Goal: Information Seeking & Learning: Find specific fact

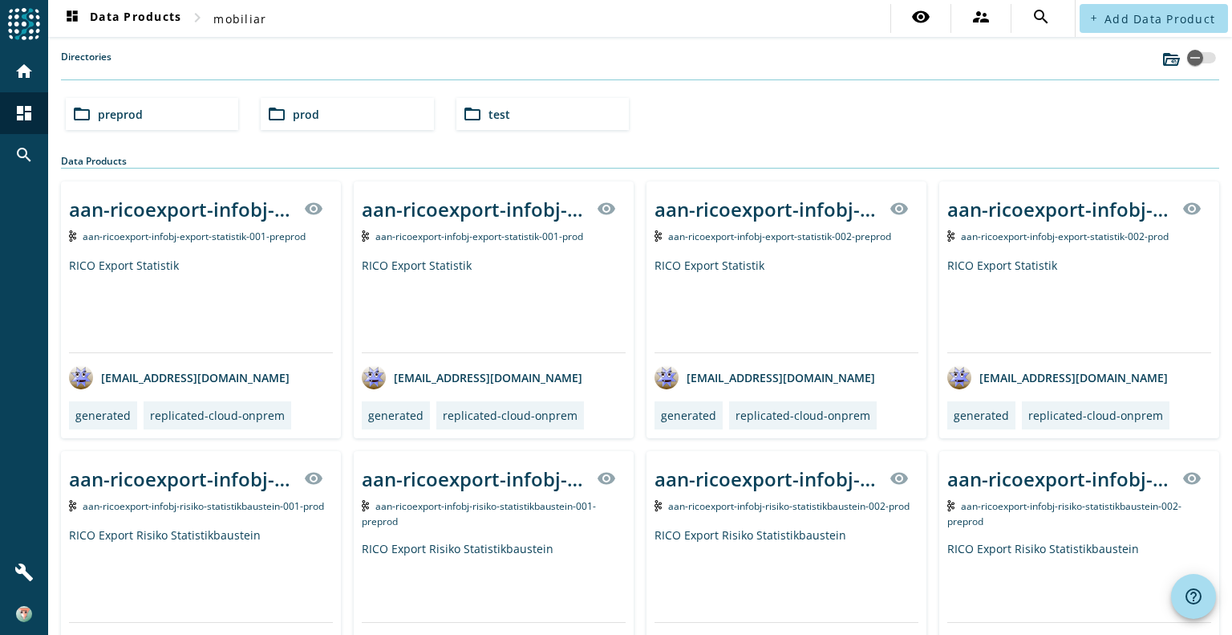
click at [150, 112] on div "folder_open preprod" at bounding box center [152, 114] width 172 height 32
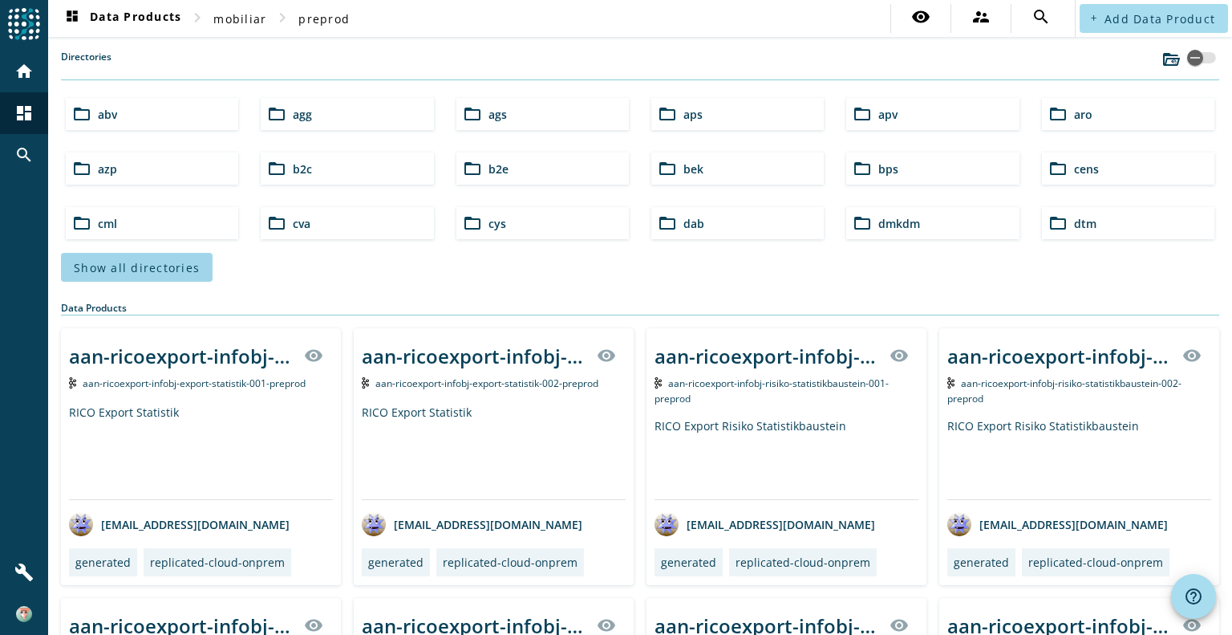
click at [93, 257] on span at bounding box center [137, 267] width 152 height 39
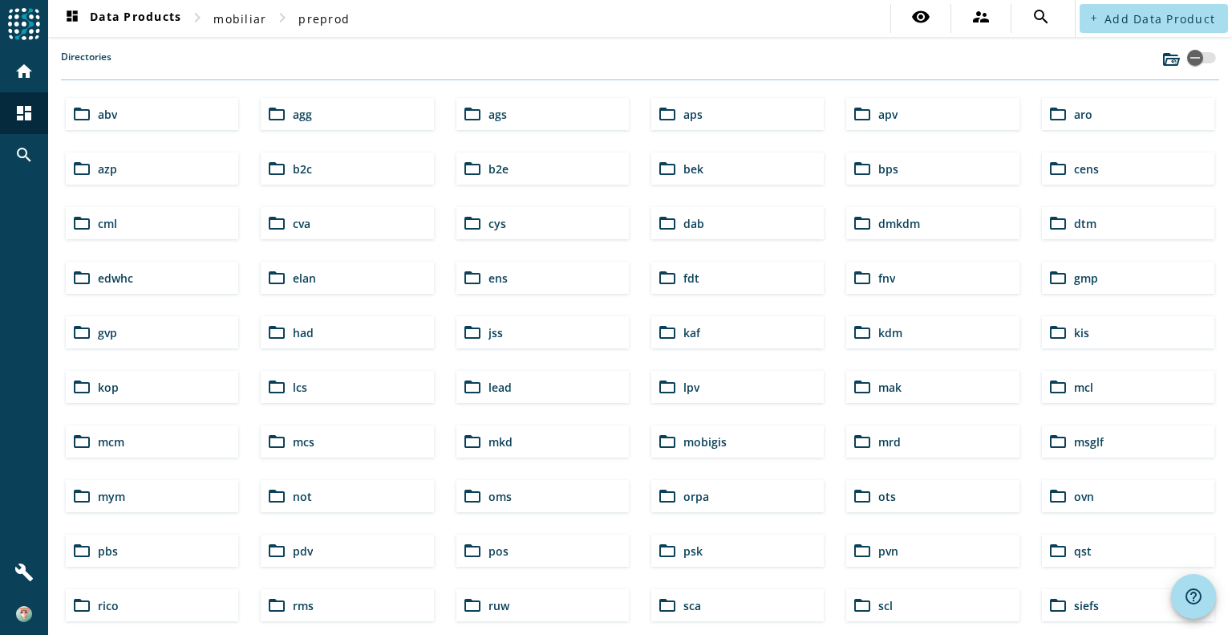
click at [293, 379] on span "lcs" at bounding box center [300, 386] width 14 height 15
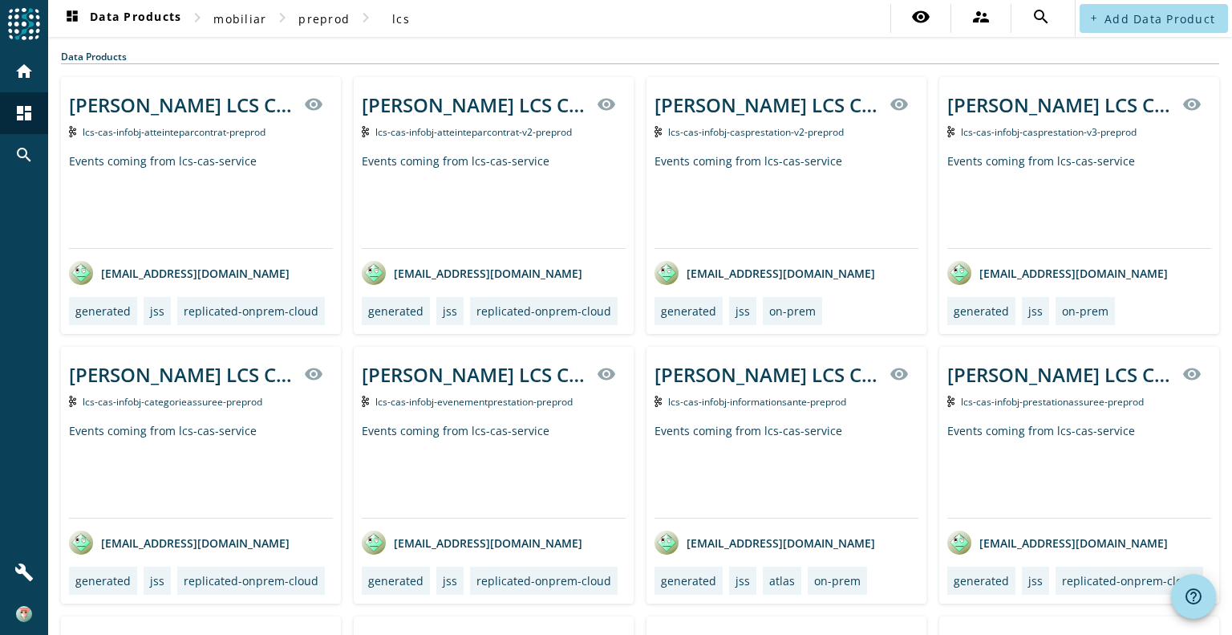
click at [521, 128] on span "lcs-cas-infobj-atteinteparcontrat-v2-preprod" at bounding box center [473, 132] width 197 height 14
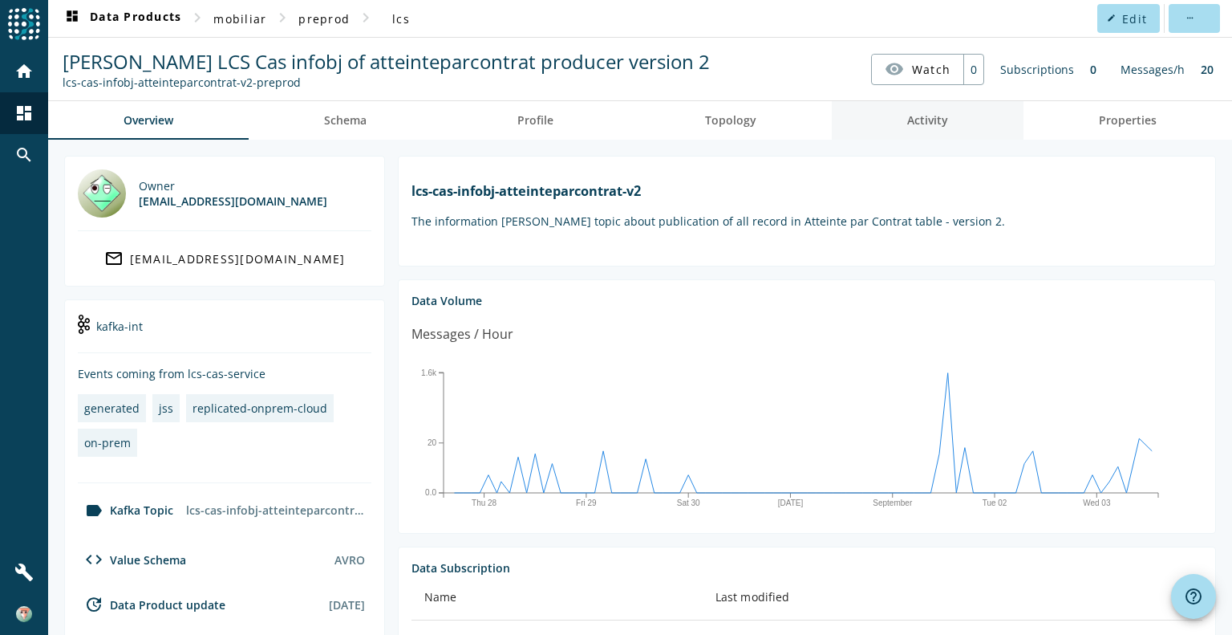
click at [918, 124] on span "Activity" at bounding box center [927, 120] width 41 height 11
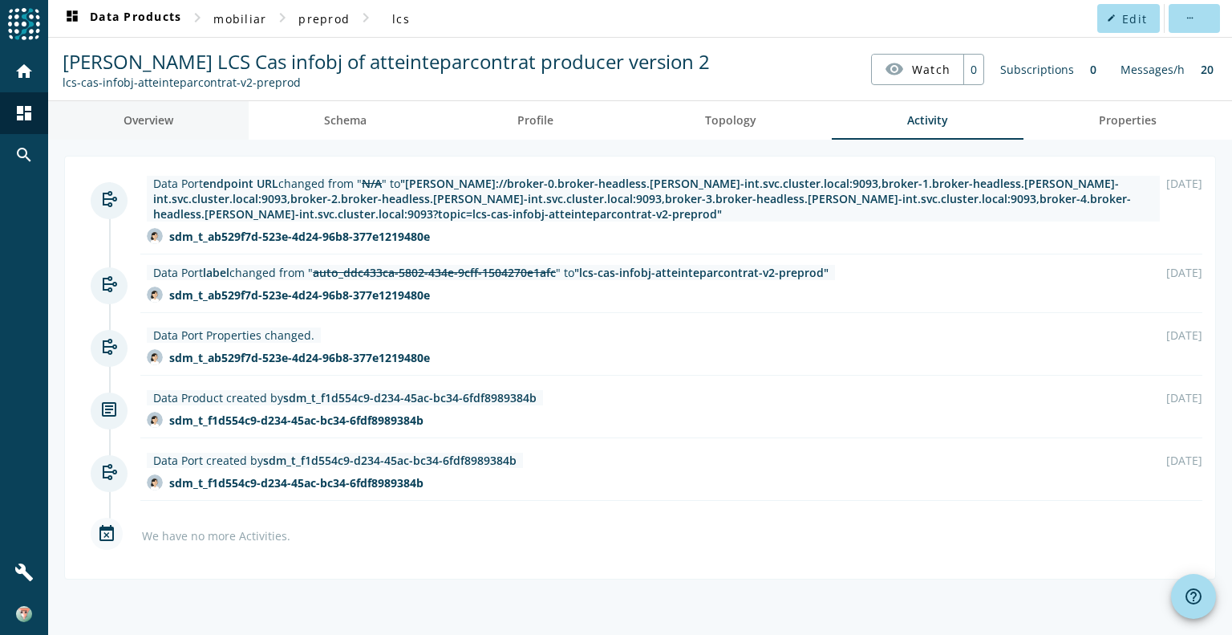
click at [119, 115] on link "Overview" at bounding box center [148, 120] width 201 height 39
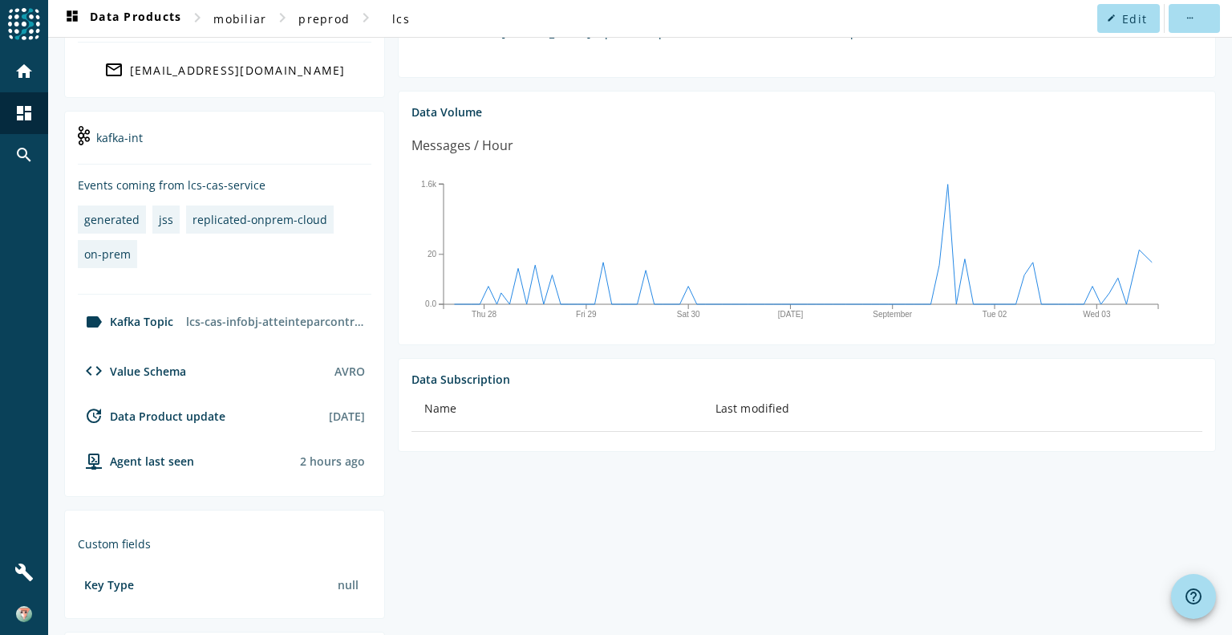
scroll to position [349, 0]
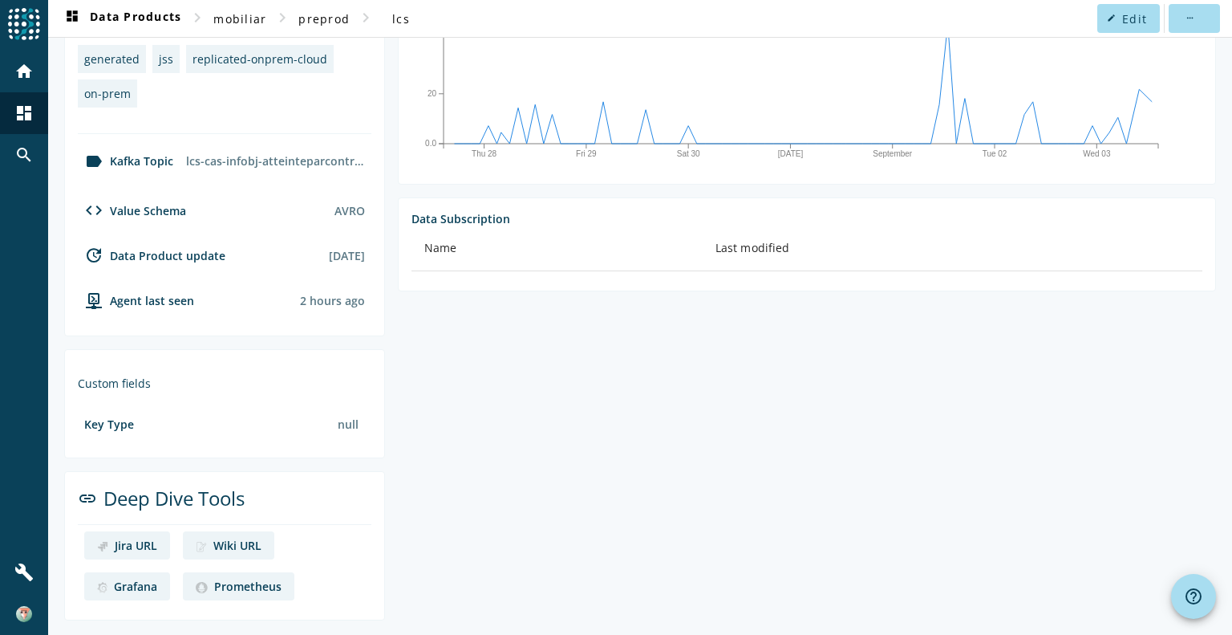
click at [294, 156] on div "lcs-cas-infobj-atteinteparcontrat-v2-preprod" at bounding box center [276, 161] width 192 height 28
copy section "lcs-cas-infobj-atteinteparcontrat-v2-preprod code"
